Goal: Task Accomplishment & Management: Use online tool/utility

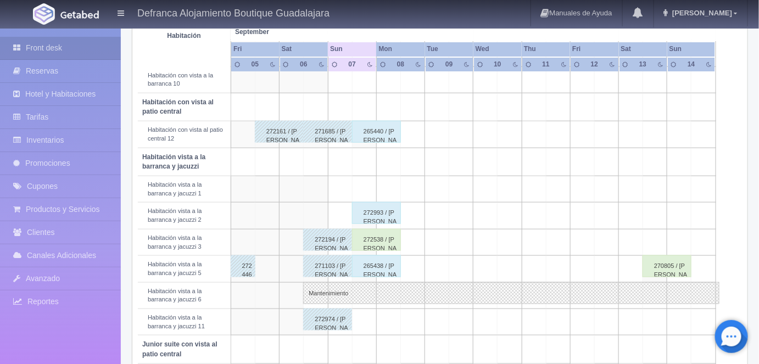
scroll to position [318, 0]
click at [384, 236] on div "272538 / [PERSON_NAME]" at bounding box center [376, 240] width 49 height 22
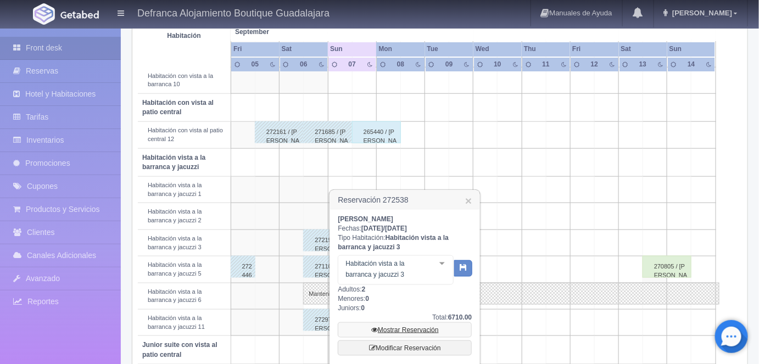
click at [393, 329] on link "Mostrar Reservación" at bounding box center [405, 329] width 134 height 15
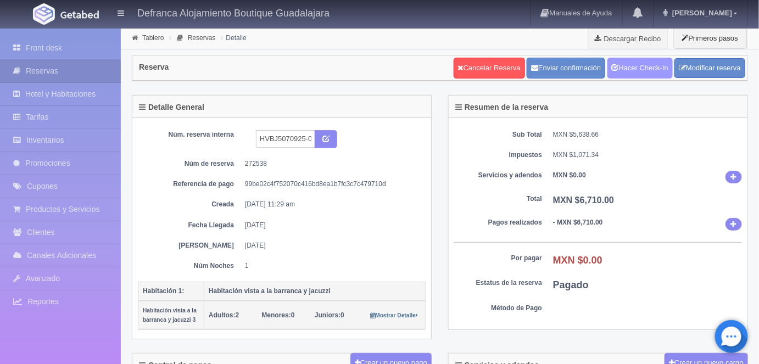
click at [635, 70] on link "Hacer Check-In" at bounding box center [639, 68] width 65 height 21
click at [148, 38] on link "Tablero" at bounding box center [152, 38] width 21 height 8
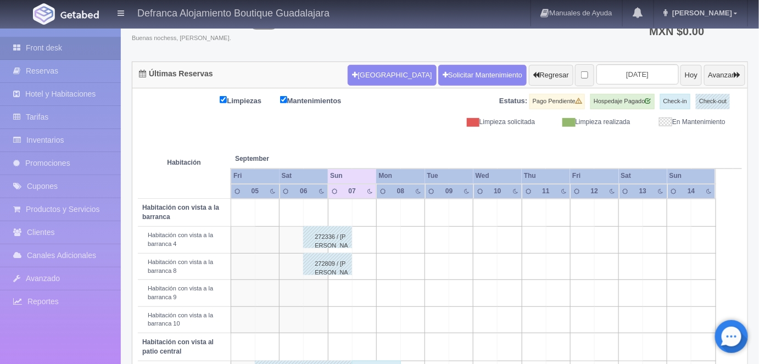
scroll to position [74, 0]
